Goal: Find specific page/section: Find specific page/section

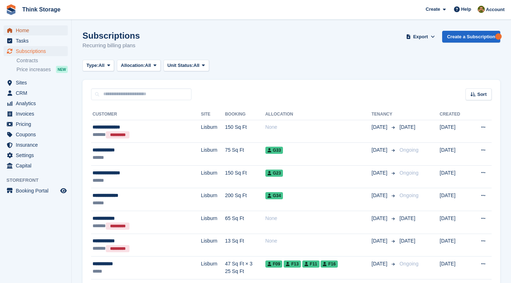
click at [25, 30] on span "Home" at bounding box center [37, 30] width 43 height 10
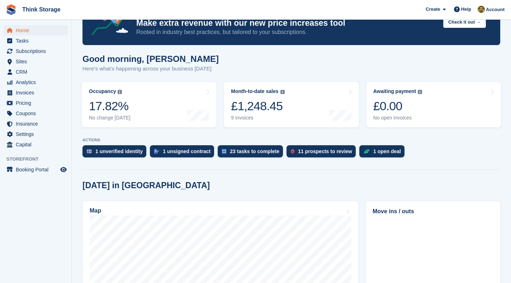
scroll to position [25, 0]
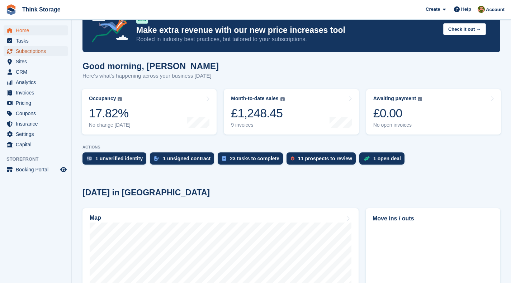
click at [36, 48] on span "Subscriptions" at bounding box center [37, 51] width 43 height 10
